Goal: Go to known website: Access a specific website the user already knows

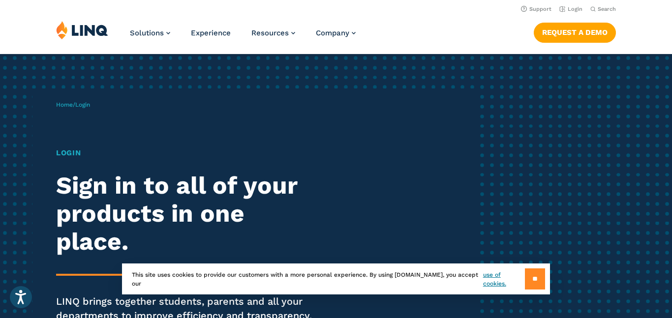
click at [534, 281] on input "**" at bounding box center [535, 279] width 20 height 21
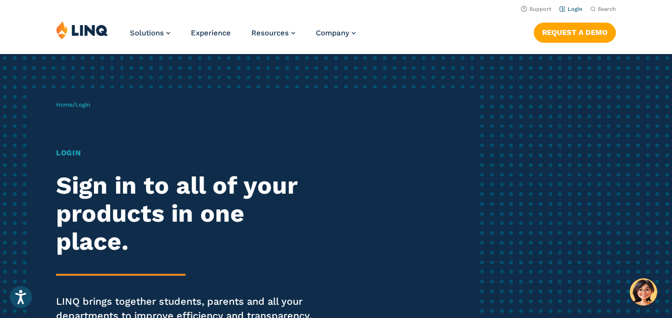
click at [564, 4] on li "Login" at bounding box center [570, 8] width 23 height 11
click at [564, 6] on link "Login" at bounding box center [570, 9] width 23 height 6
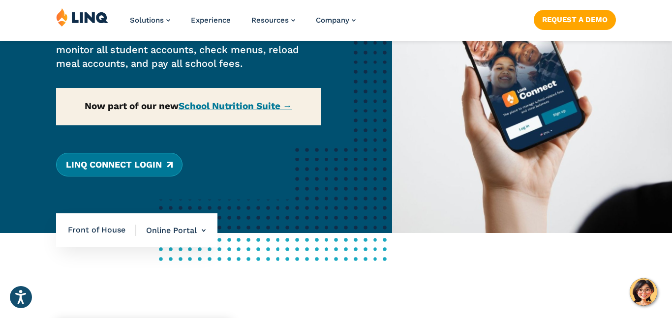
click at [134, 164] on link "LINQ Connect Login" at bounding box center [119, 165] width 126 height 24
